Goal: Find specific page/section: Find specific page/section

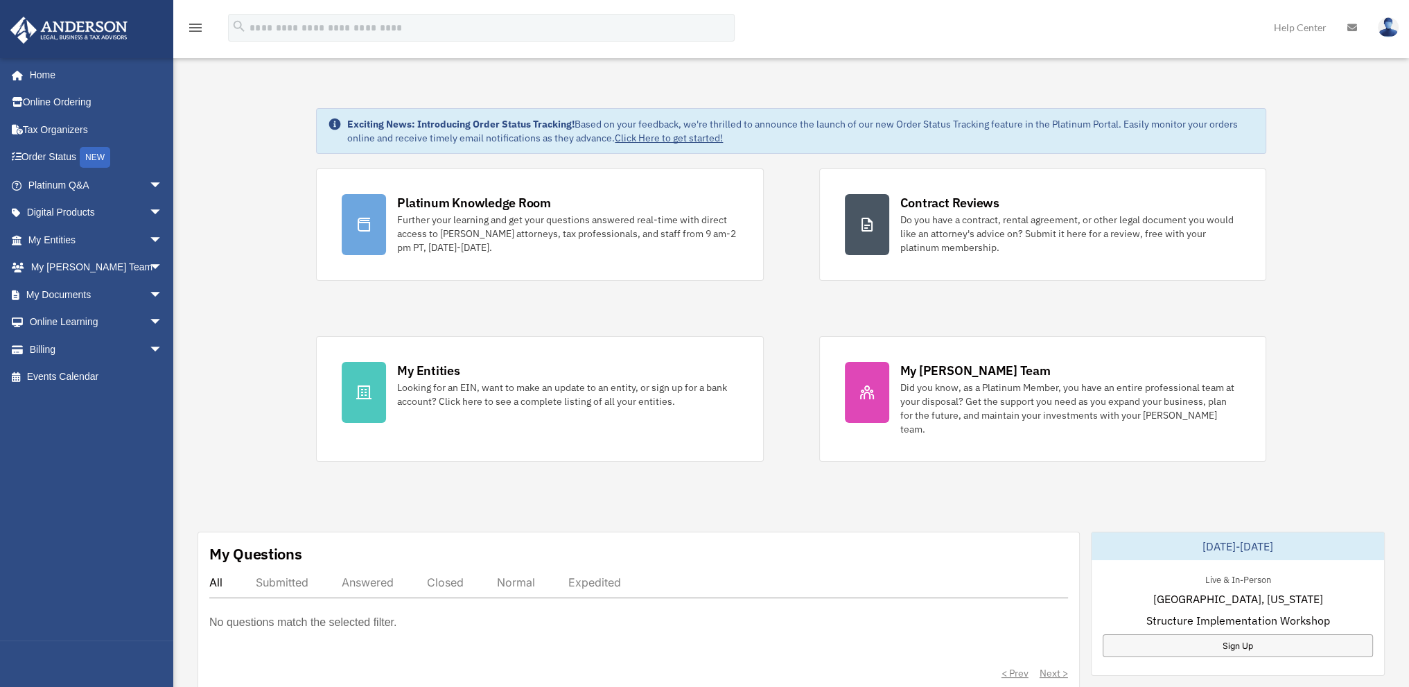
click at [803, 279] on div "Platinum Knowledge Room Further your learning and get your questions answered r…" at bounding box center [791, 314] width 950 height 293
click at [84, 235] on link "My Entities arrow_drop_down" at bounding box center [97, 240] width 174 height 28
click at [150, 239] on span "arrow_drop_down" at bounding box center [163, 240] width 28 height 28
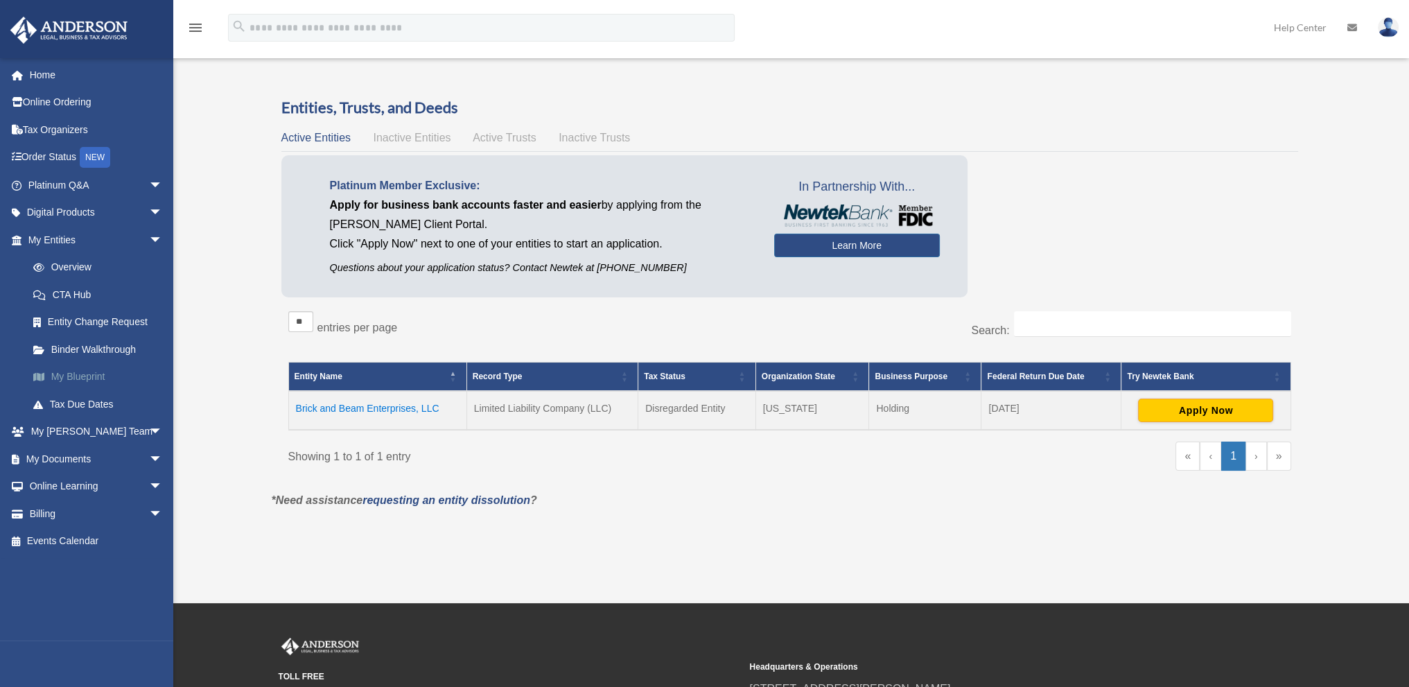
click at [97, 379] on link "My Blueprint" at bounding box center [101, 377] width 164 height 28
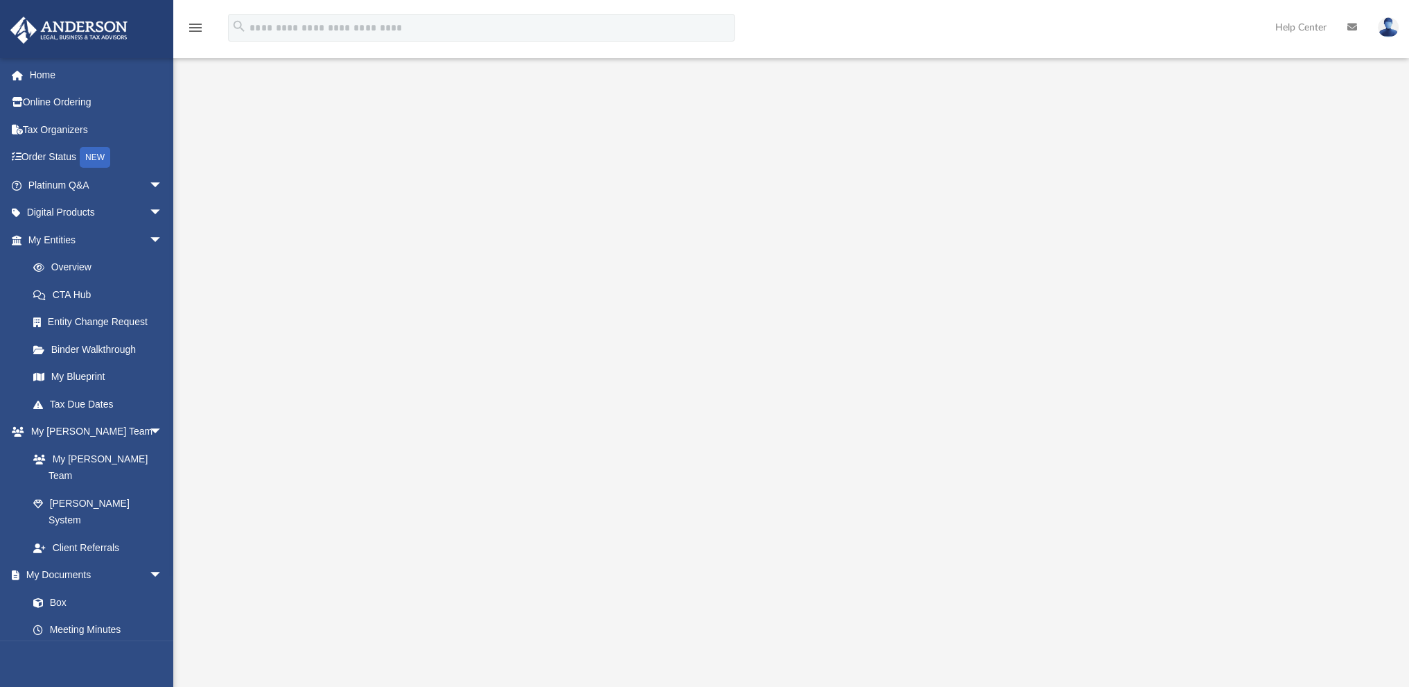
drag, startPoint x: 722, startPoint y: 311, endPoint x: 1264, endPoint y: 340, distance: 542.9
click at [1269, 343] on div at bounding box center [791, 377] width 1113 height 555
drag, startPoint x: 1157, startPoint y: 328, endPoint x: 1228, endPoint y: 350, distance: 74.8
click at [1231, 350] on div at bounding box center [791, 377] width 1113 height 555
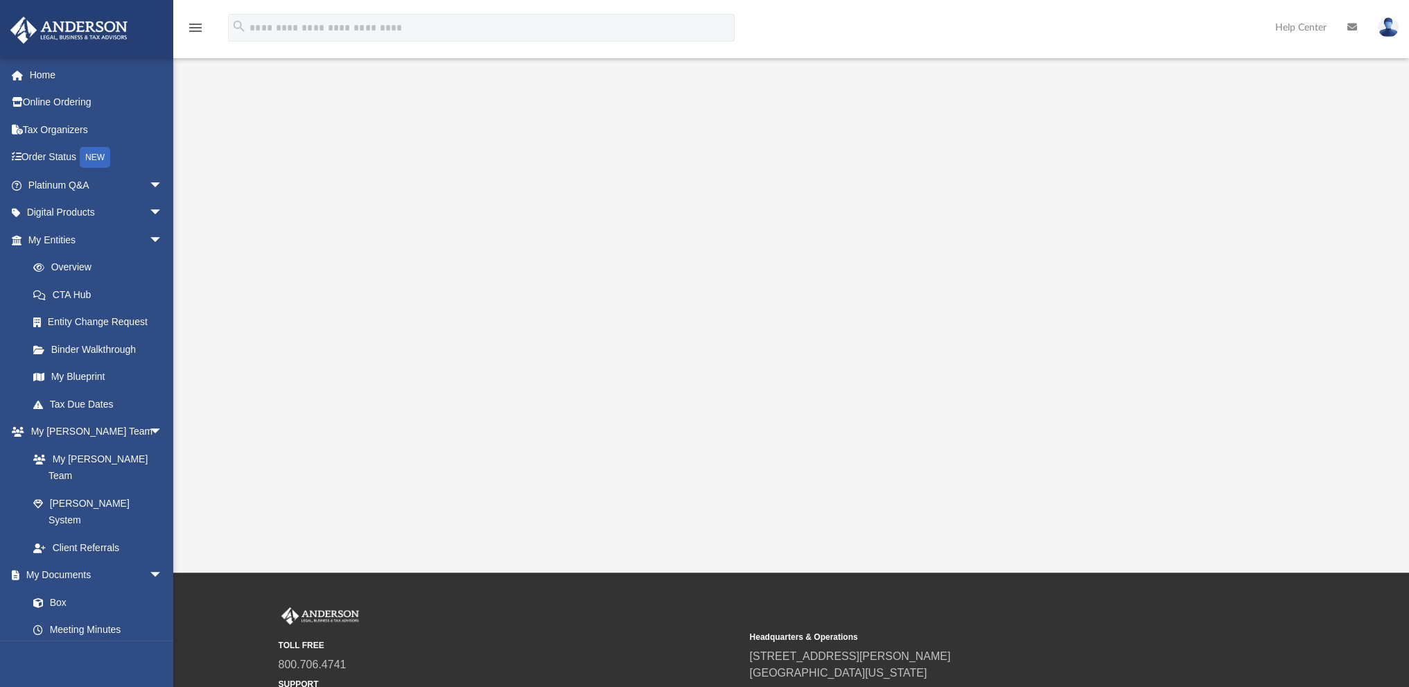
scroll to position [69, 0]
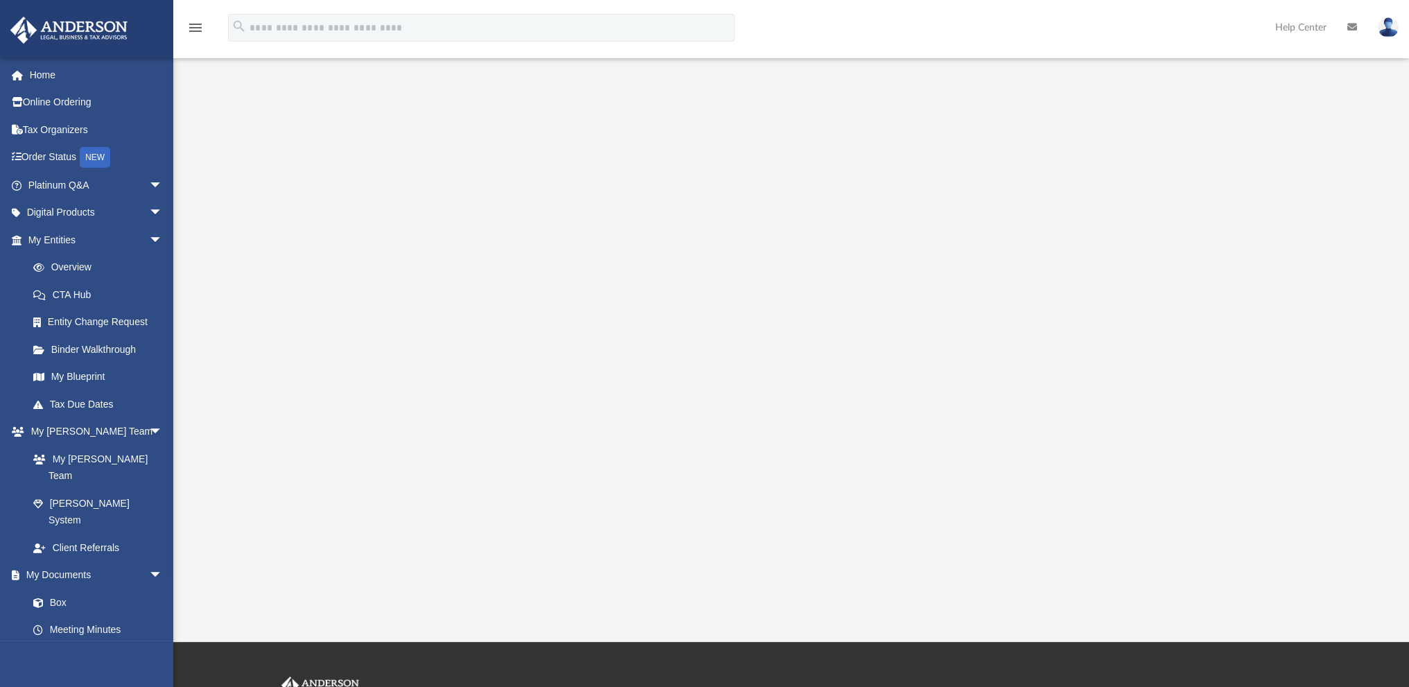
click at [1324, 212] on div at bounding box center [791, 307] width 1113 height 555
